Goal: Information Seeking & Learning: Understand process/instructions

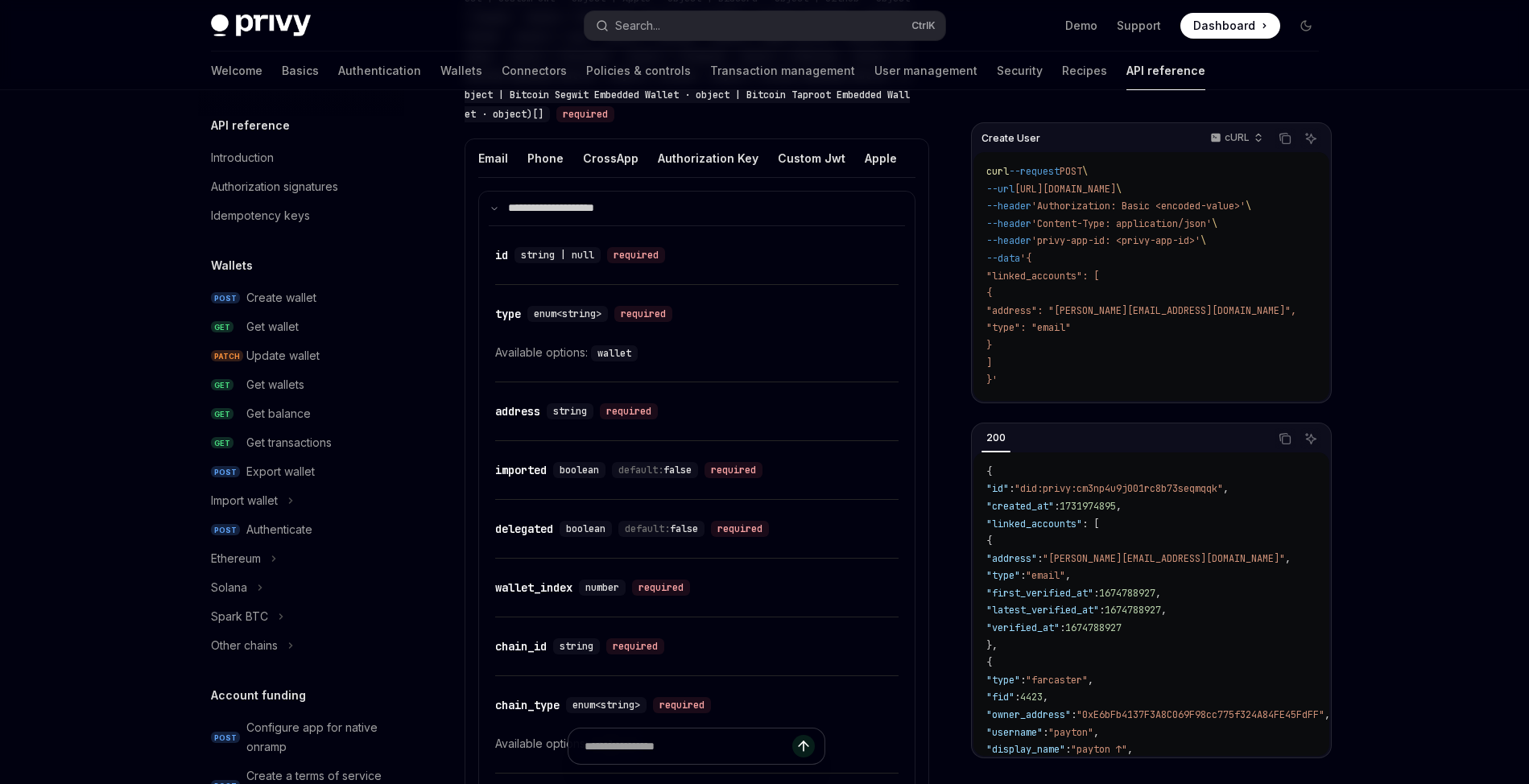
click at [755, 208] on div "Privy Docs home page Search... Ctrl K Demo Support Dashboard Dashboard Search..…" at bounding box center [764, 423] width 1529 height 3787
click at [755, 599] on div "Privy Docs home page Search... Ctrl K Demo Support Dashboard Dashboard Search..…" at bounding box center [764, 423] width 1529 height 3787
click at [755, 501] on div "Privy Docs home page Search... Ctrl K Demo Support Dashboard Dashboard Search..…" at bounding box center [764, 423] width 1529 height 3787
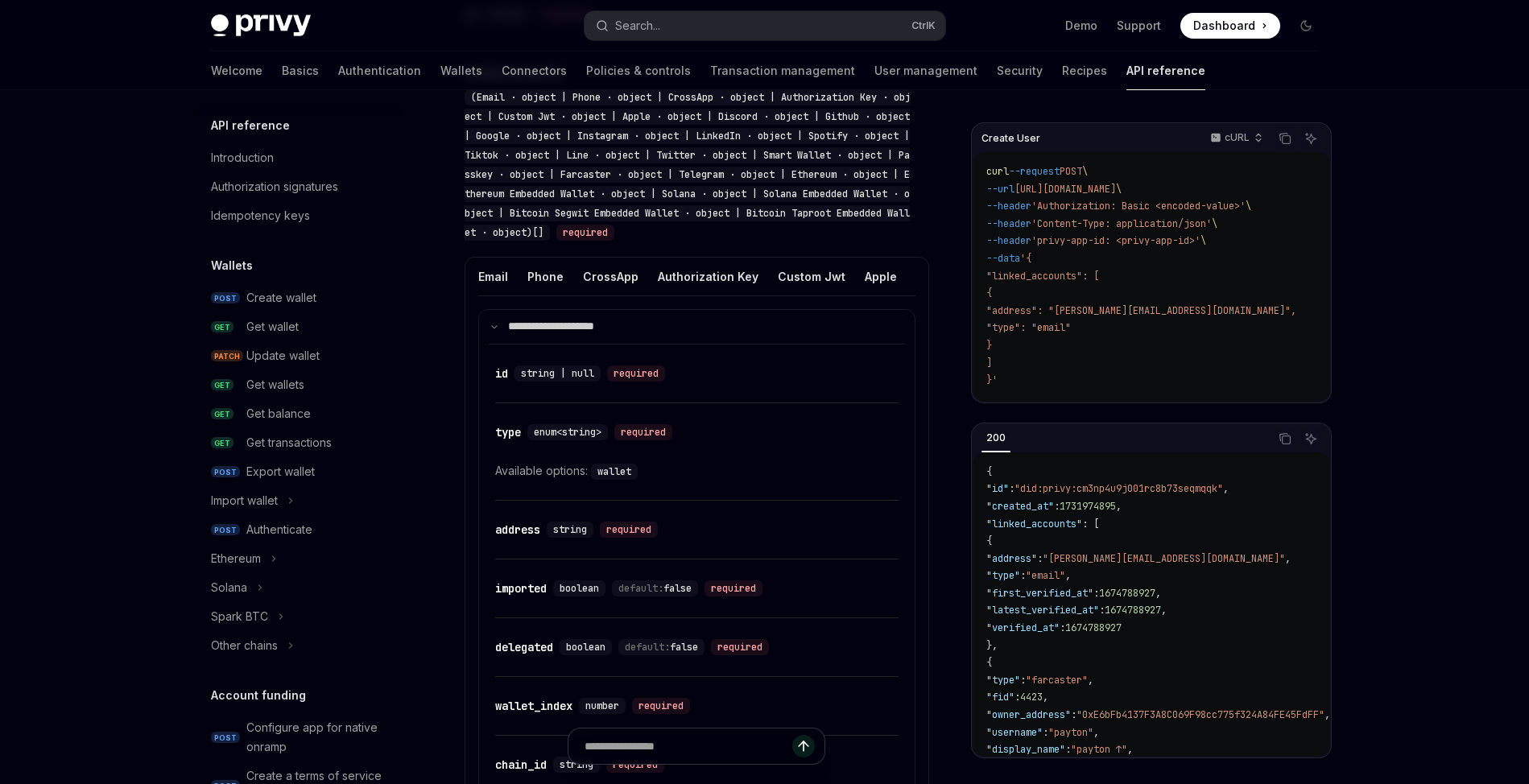
scroll to position [1545, 0]
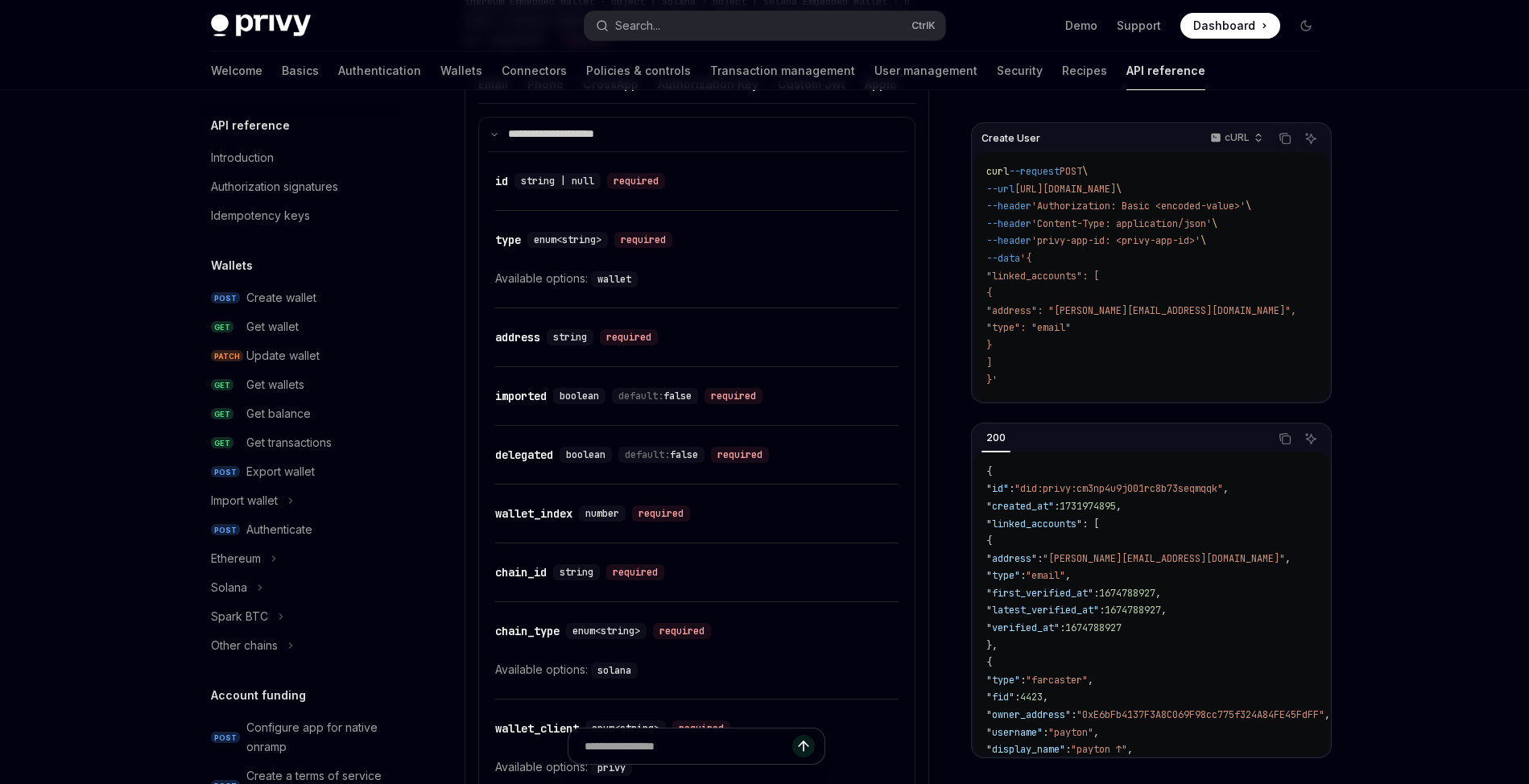
click at [755, 421] on div "Privy Docs home page Search... Ctrl K Demo Support Dashboard Dashboard Search..…" at bounding box center [764, 349] width 1529 height 3787
click at [755, 436] on div "Privy Docs home page Search... Ctrl K Demo Support Dashboard Dashboard Search..…" at bounding box center [764, 349] width 1529 height 3787
click at [755, 167] on div "Privy Docs home page Search... Ctrl K Demo Support Dashboard Dashboard Search..…" at bounding box center [764, 349] width 1529 height 3787
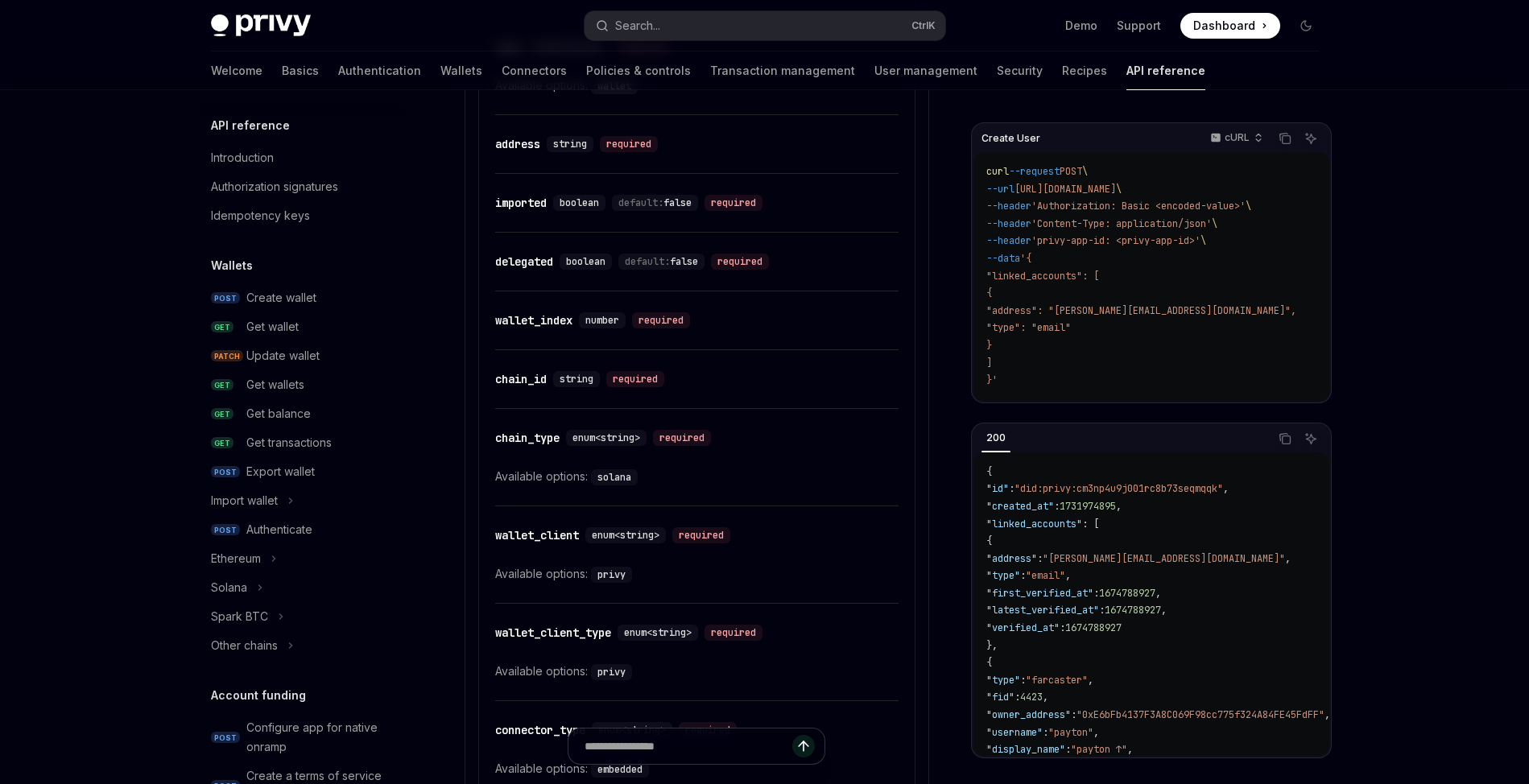
click at [755, 530] on div "Privy Docs home page Search... Ctrl K Demo Support Dashboard Dashboard Search..…" at bounding box center [764, 155] width 1529 height 3787
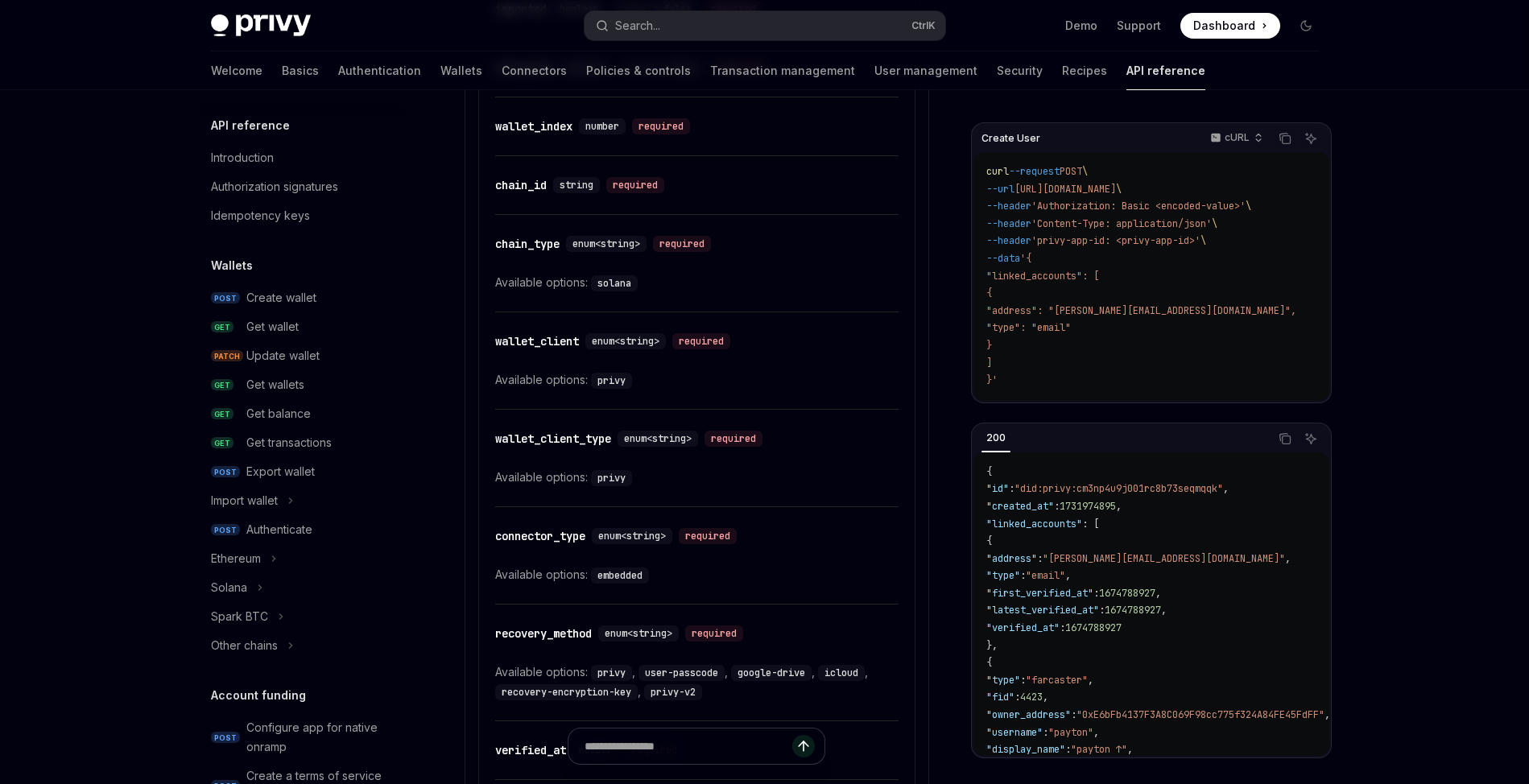
scroll to position [1907, 0]
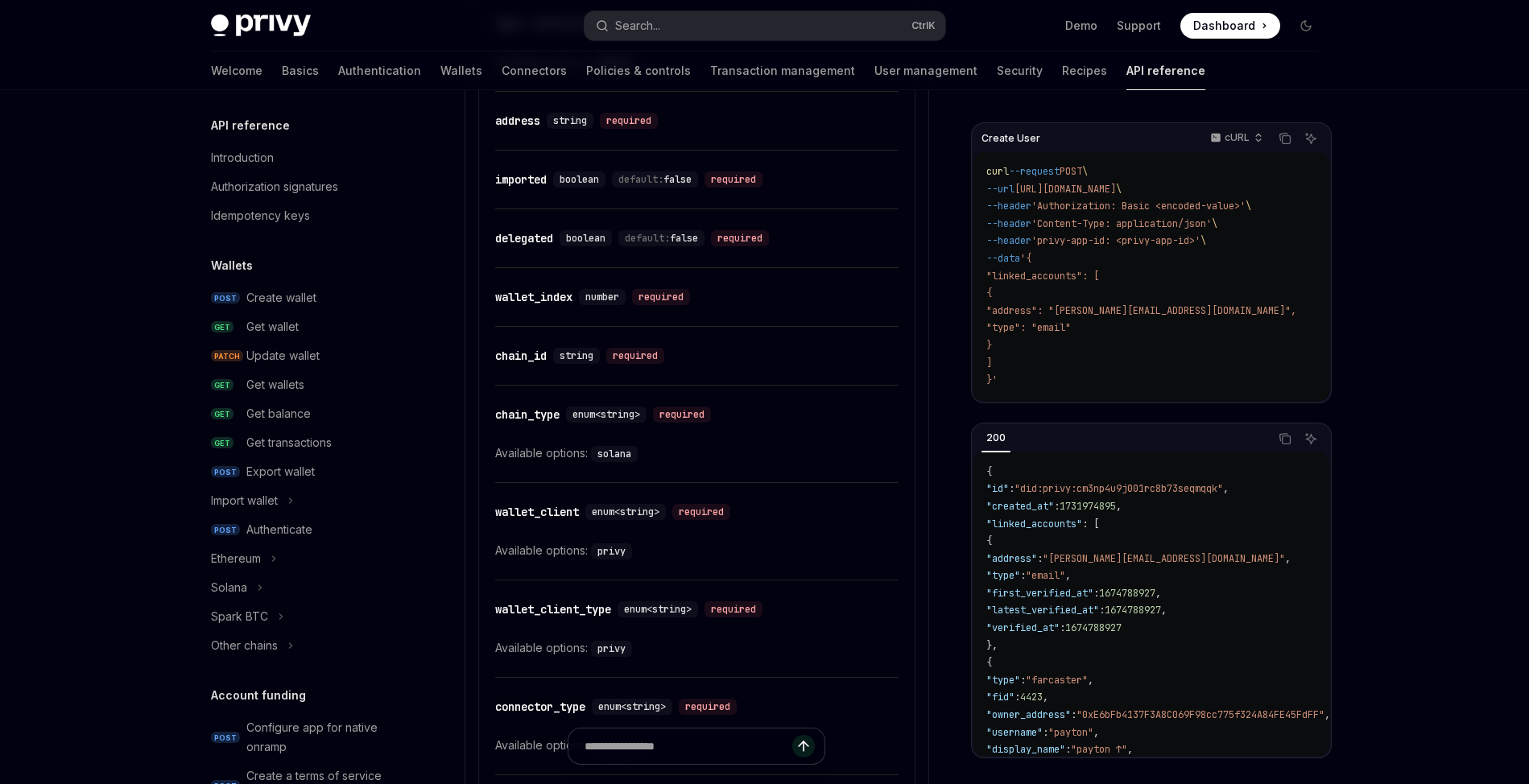
scroll to position [1736, 0]
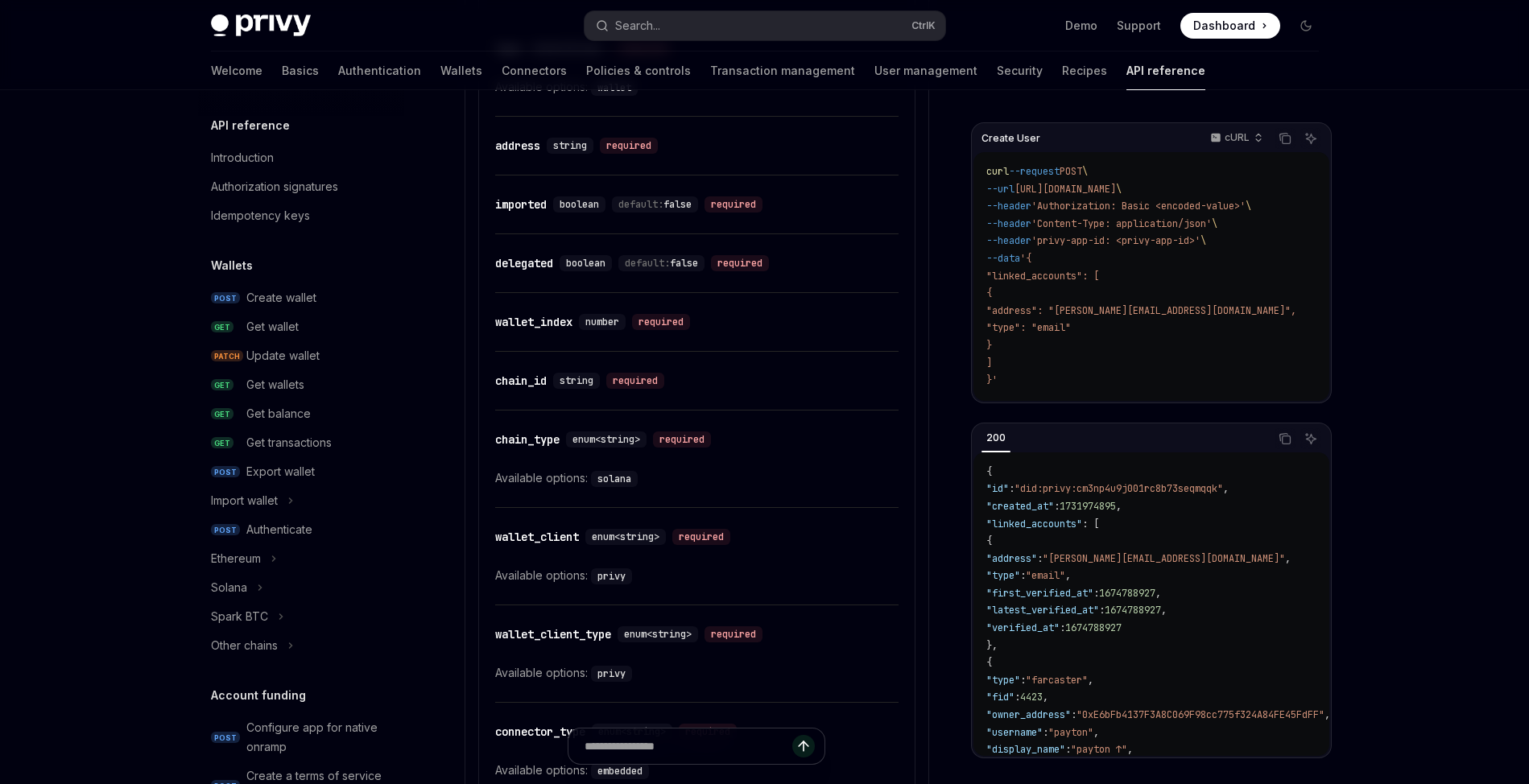
click at [755, 383] on div "Privy Docs home page Search... Ctrl K Demo Support Dashboard Dashboard Search..…" at bounding box center [764, 157] width 1529 height 3787
click at [755, 329] on div "Privy Docs home page Search... Ctrl K Demo Support Dashboard Dashboard Search..…" at bounding box center [764, 157] width 1529 height 3787
click at [755, 298] on div "Privy Docs home page Search... Ctrl K Demo Support Dashboard Dashboard Search..…" at bounding box center [764, 157] width 1529 height 3787
click at [755, 636] on div "Privy Docs home page Search... Ctrl K Demo Support Dashboard Dashboard Search..…" at bounding box center [764, 157] width 1529 height 3787
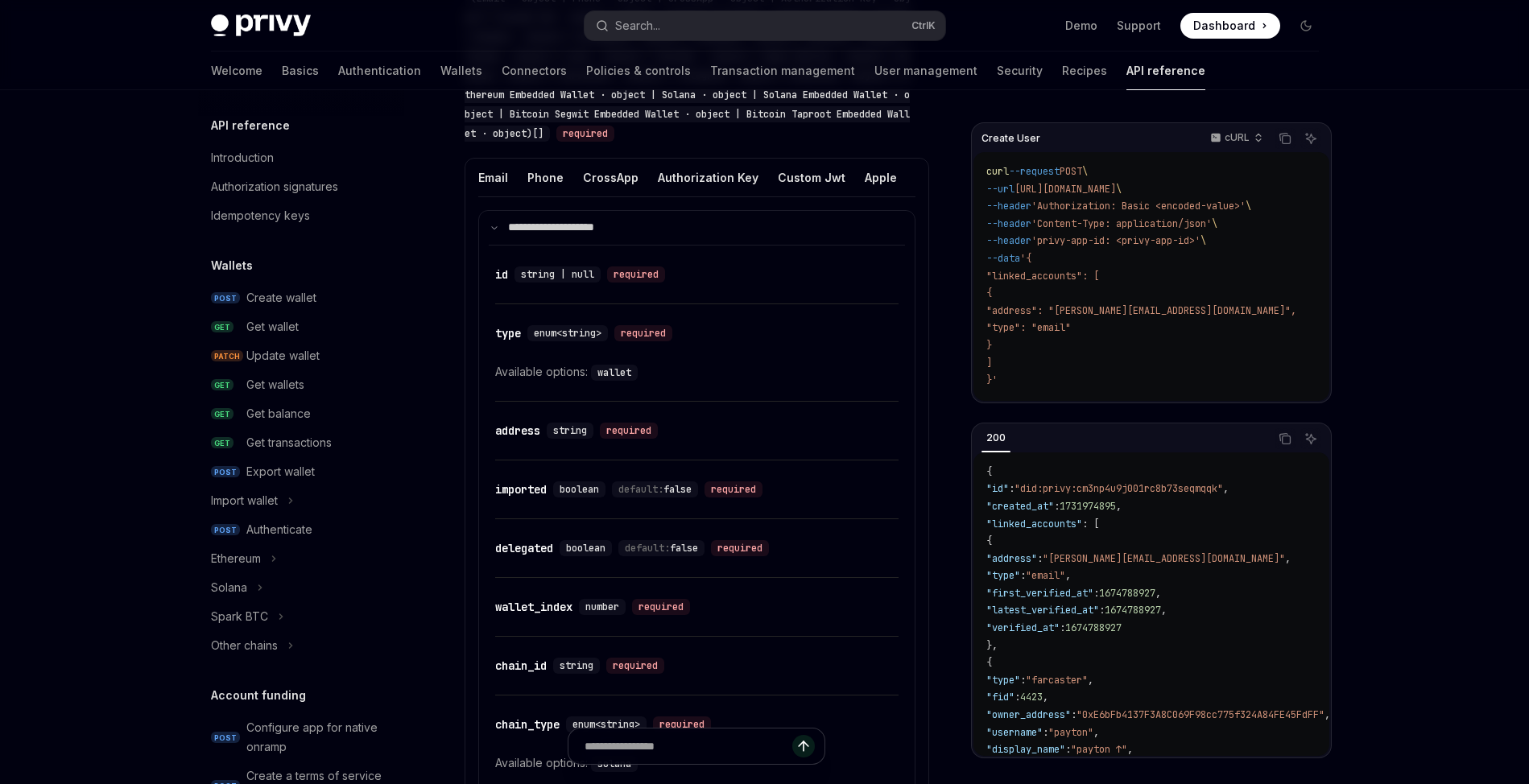
scroll to position [1446, 0]
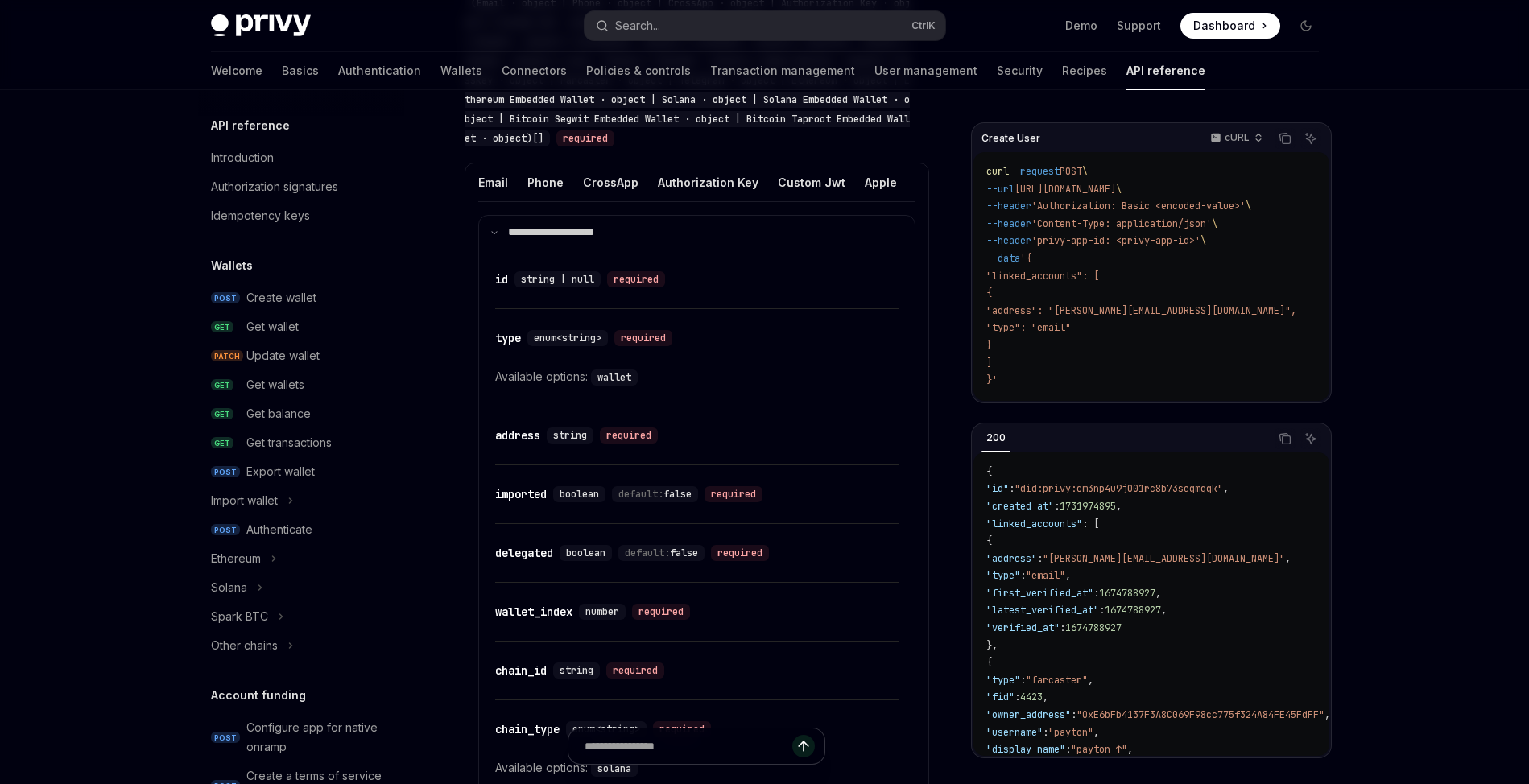
click at [755, 357] on div "Create User cURL Copy Ask AI curl --request POST \ --url [URL][DOMAIN_NAME] \ -…" at bounding box center [764, 492] width 1133 height 3697
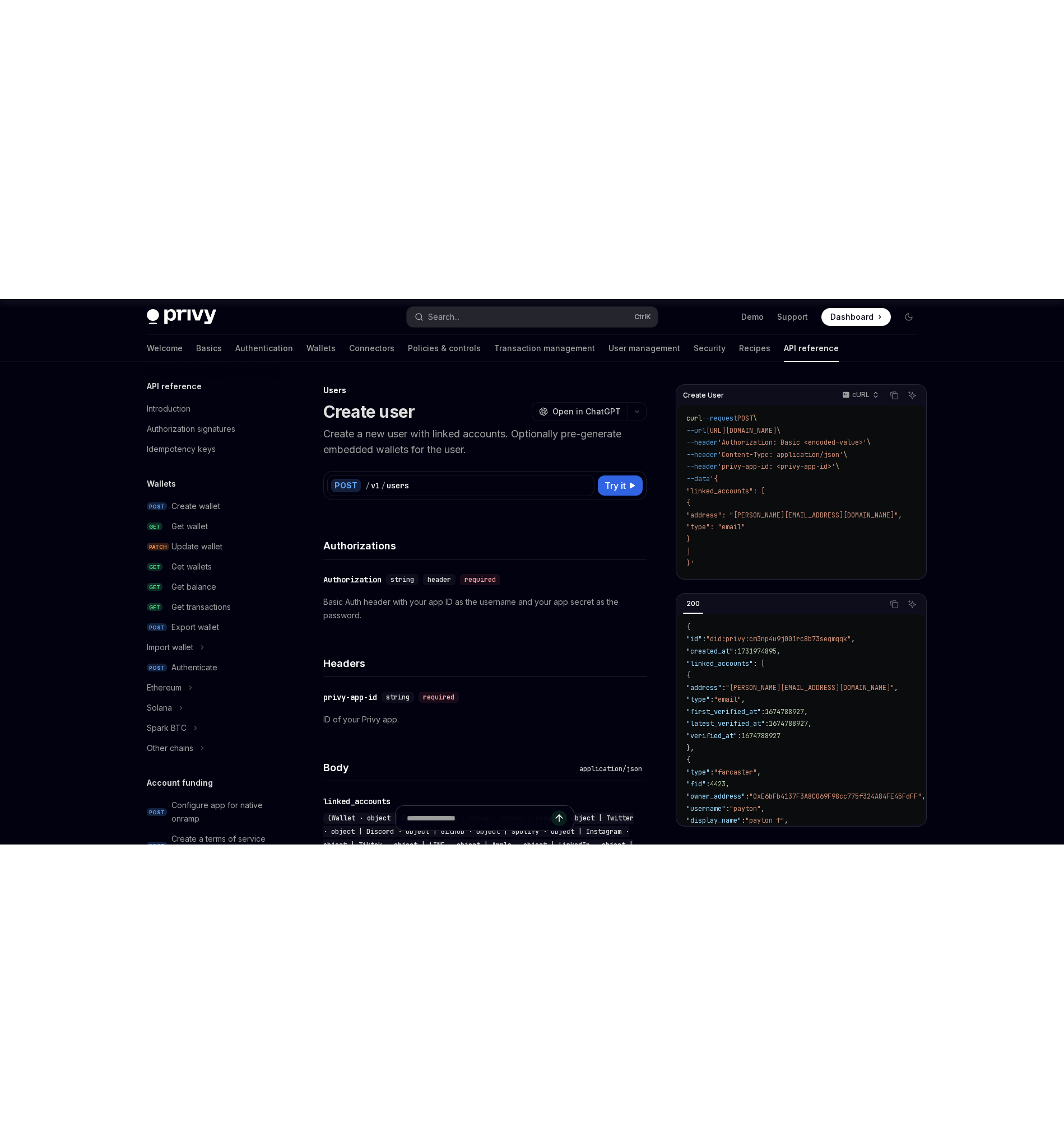
scroll to position [0, 0]
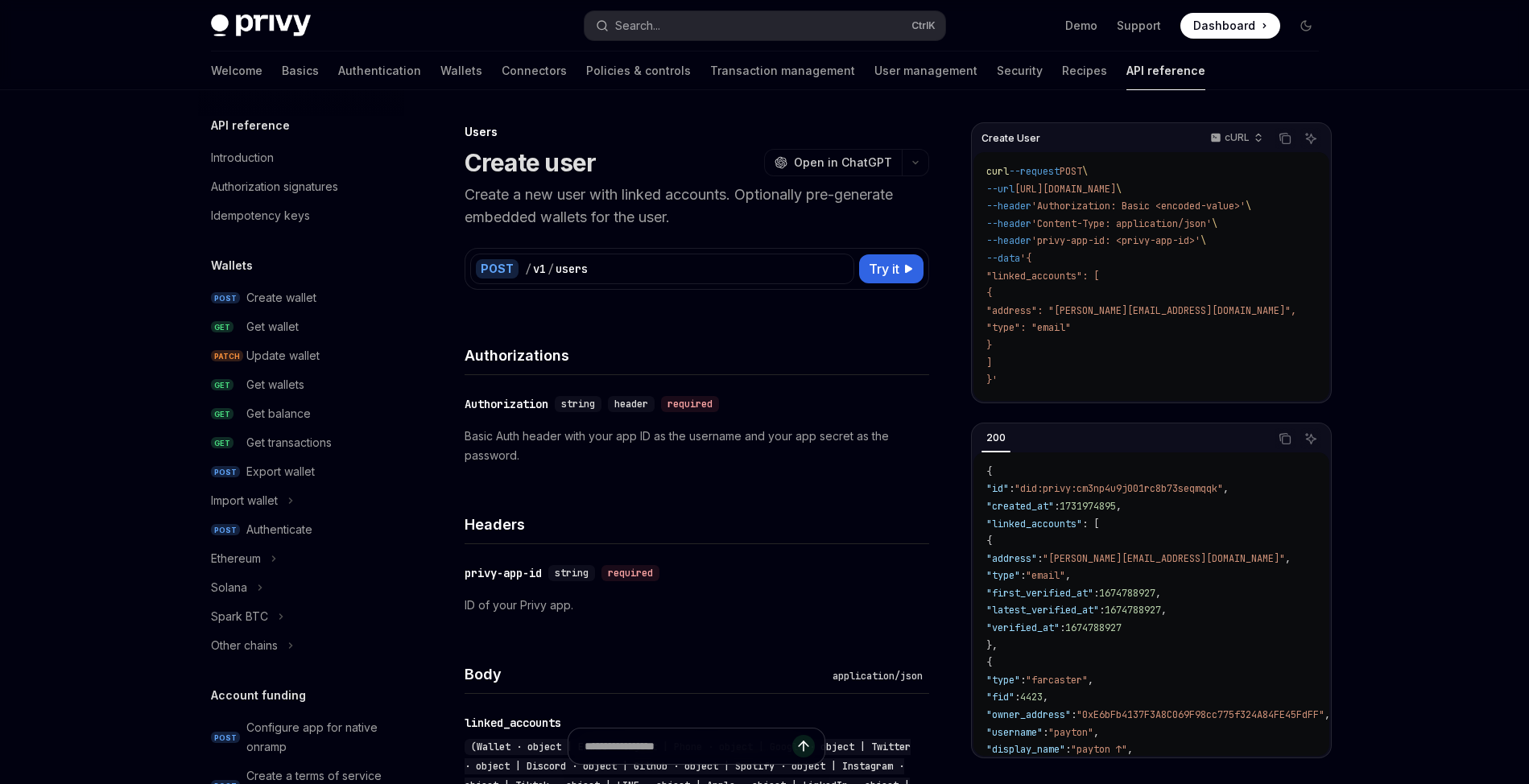
type textarea "*"
